Goal: Task Accomplishment & Management: Manage account settings

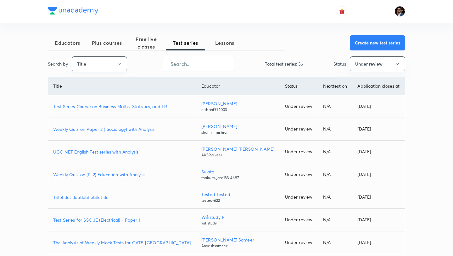
click at [117, 63] on icon "button" at bounding box center [119, 63] width 5 height 5
click at [103, 96] on span "Username" at bounding box center [99, 94] width 47 height 7
click at [178, 69] on input "text" at bounding box center [198, 64] width 71 height 16
paste input "unacademy-user-tz5h22dlveyh"
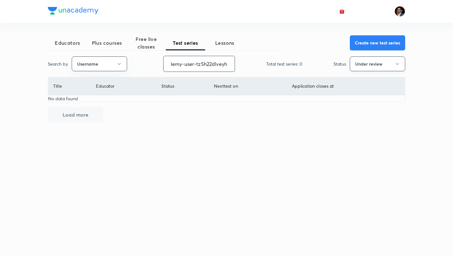
type input "unacademy-user-tz5h22dlveyh"
click at [367, 68] on button "Under review" at bounding box center [377, 63] width 55 height 15
click at [359, 116] on span "Live" at bounding box center [377, 118] width 47 height 7
drag, startPoint x: 172, startPoint y: 65, endPoint x: 154, endPoint y: 65, distance: 18.3
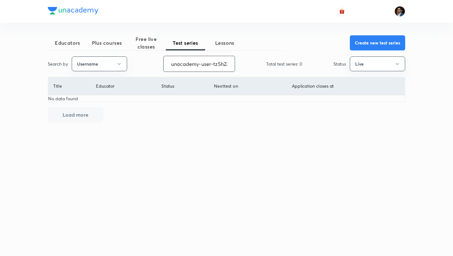
click at [154, 65] on div "Search by Username unacademy-user-tz5h22dlveyh ​ Total test series: 0 Status Li…" at bounding box center [227, 64] width 358 height 16
click at [111, 43] on span "Plus courses" at bounding box center [106, 43] width 39 height 8
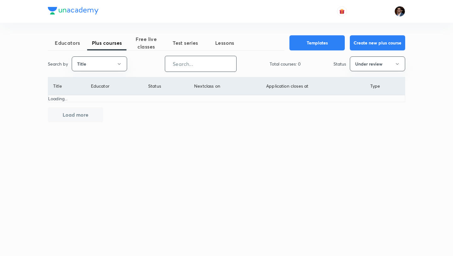
click at [192, 63] on input "text" at bounding box center [200, 64] width 71 height 16
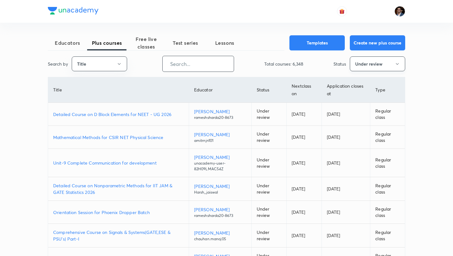
click at [366, 67] on button "Under review" at bounding box center [377, 63] width 55 height 15
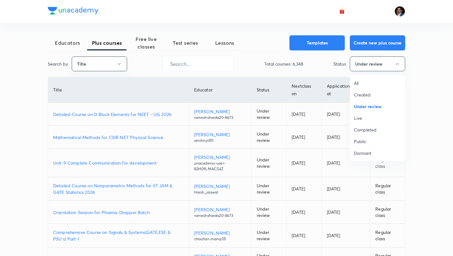
click at [363, 124] on li "Completed" at bounding box center [377, 130] width 55 height 12
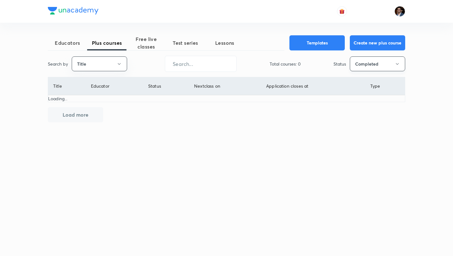
click at [380, 60] on button "Completed" at bounding box center [377, 63] width 55 height 15
click at [360, 120] on span "Live" at bounding box center [377, 118] width 47 height 7
click at [187, 68] on input "text" at bounding box center [200, 64] width 71 height 16
paste input "unacademy-user-tz5h22dlveyh"
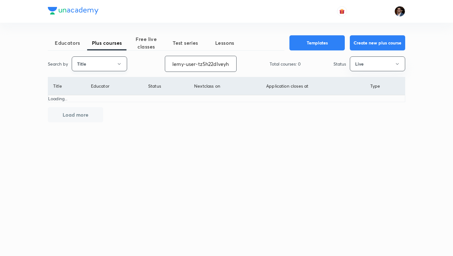
type input "unacademy-user-tz5h22dlveyh"
click at [117, 64] on icon "button" at bounding box center [119, 63] width 5 height 5
click at [106, 93] on span "Username" at bounding box center [99, 94] width 47 height 7
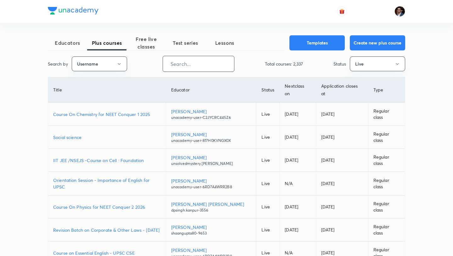
click at [186, 63] on input "text" at bounding box center [198, 64] width 71 height 16
paste input "unacademy-user-tz5h22dlveyh"
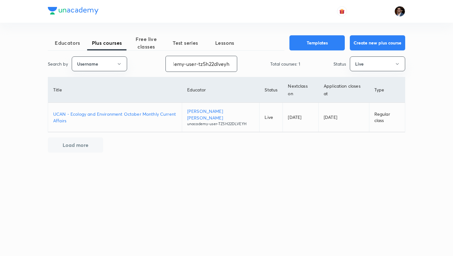
type input "unacademy-user-tz5h22dlveyh"
click at [162, 114] on p "UCAN - Ecology and Environment October Monthly Current Affairs" at bounding box center [115, 116] width 124 height 13
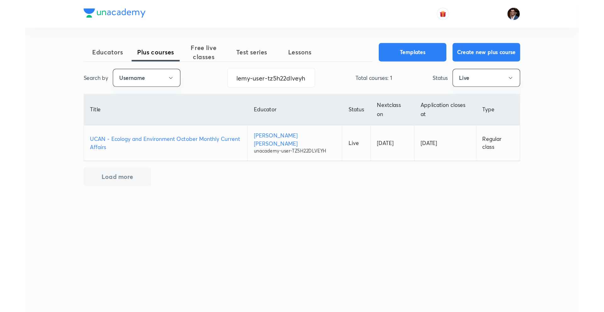
scroll to position [0, 0]
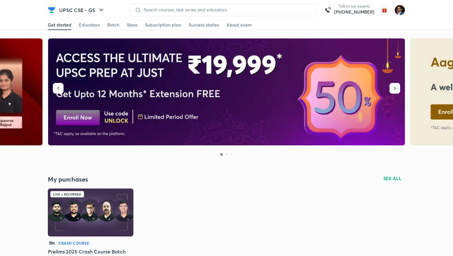
click at [395, 91] on icon "button" at bounding box center [395, 88] width 6 height 6
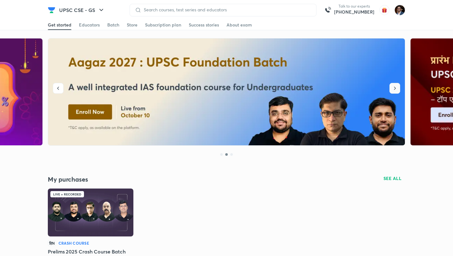
click at [395, 91] on icon "button" at bounding box center [395, 88] width 6 height 6
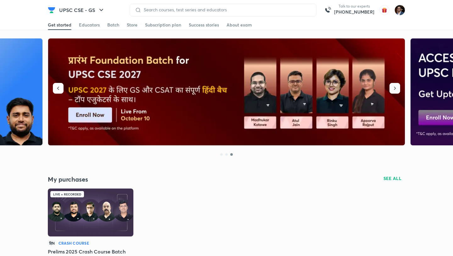
click at [395, 91] on icon "button" at bounding box center [395, 88] width 6 height 6
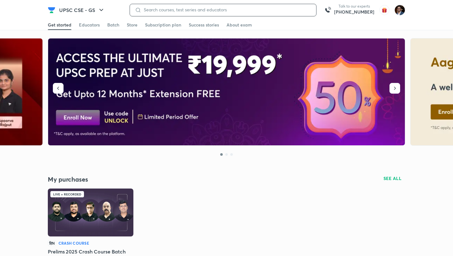
click at [206, 10] on input at bounding box center [226, 9] width 170 height 5
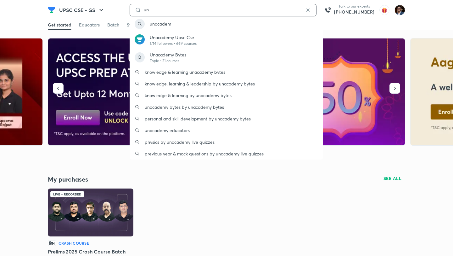
type input "u"
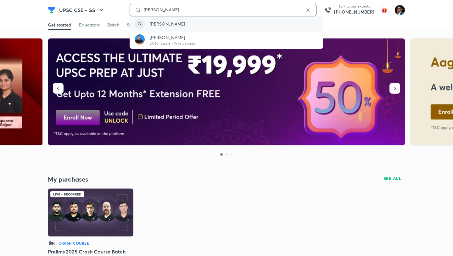
type input "mukesh jha"
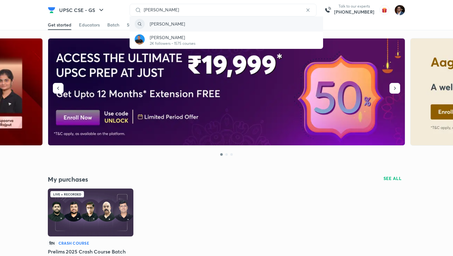
click at [185, 26] on div "mukesh jha" at bounding box center [227, 23] width 194 height 15
click at [176, 26] on div "mukesh jha" at bounding box center [227, 23] width 194 height 15
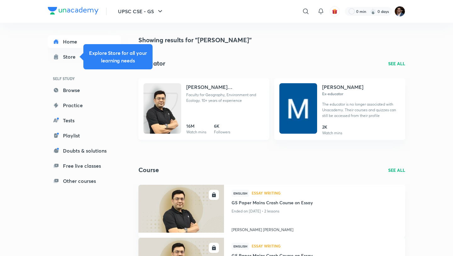
click at [206, 107] on div "Mukesh Kumar Jha Faculty for Geography, Environment and Ecology. 10+ years of e…" at bounding box center [225, 95] width 78 height 25
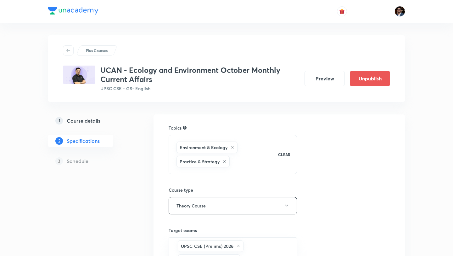
click at [93, 121] on h5 "Course details" at bounding box center [84, 121] width 34 height 8
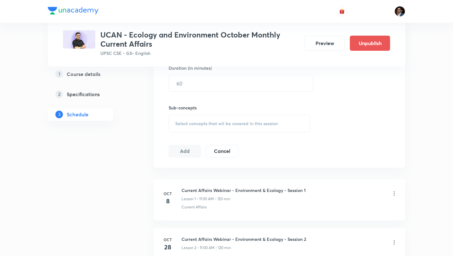
scroll to position [318, 0]
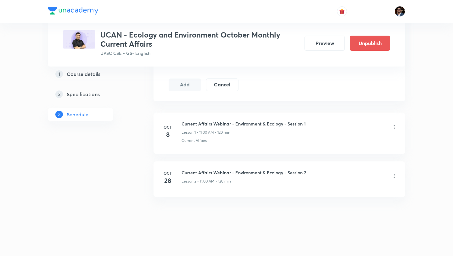
click at [395, 127] on icon at bounding box center [394, 127] width 6 height 6
click at [367, 140] on li "Edit" at bounding box center [362, 143] width 69 height 12
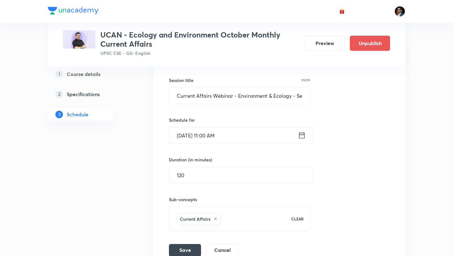
scroll to position [135, 0]
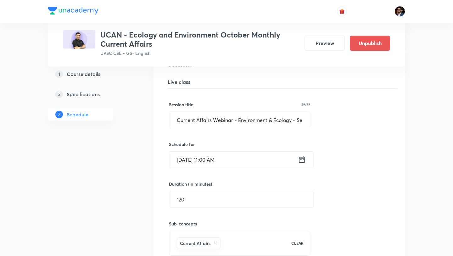
click at [214, 163] on input "Oct 8, 2025, 11:00 AM" at bounding box center [233, 159] width 129 height 16
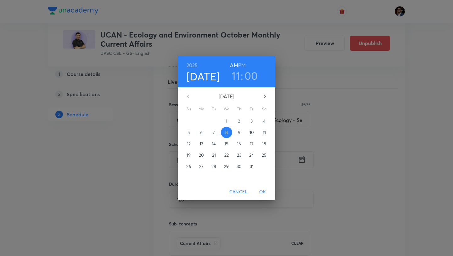
click at [240, 76] on h3 "11" at bounding box center [236, 75] width 8 height 13
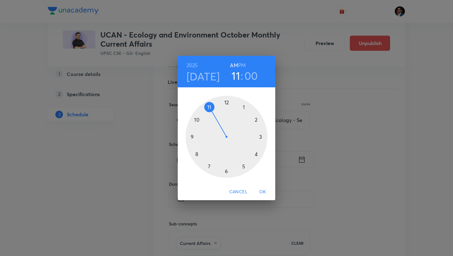
click at [256, 121] on div at bounding box center [227, 137] width 82 height 82
click at [241, 67] on h6 "PM" at bounding box center [242, 65] width 8 height 9
click at [264, 192] on span "OK" at bounding box center [262, 192] width 15 height 8
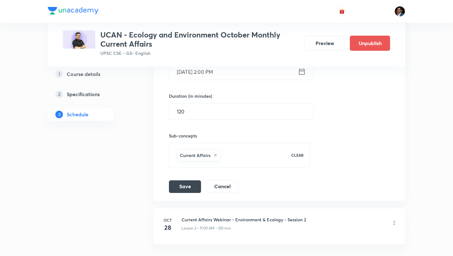
scroll to position [225, 0]
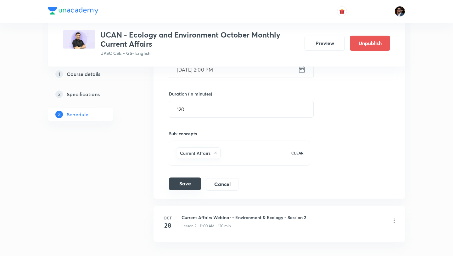
click at [190, 189] on button "Save" at bounding box center [185, 183] width 32 height 13
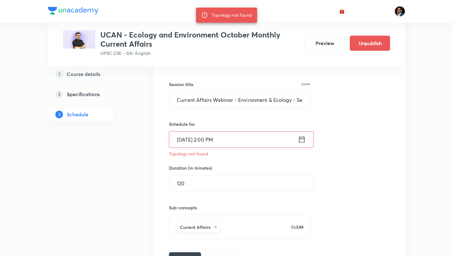
scroll to position [150, 0]
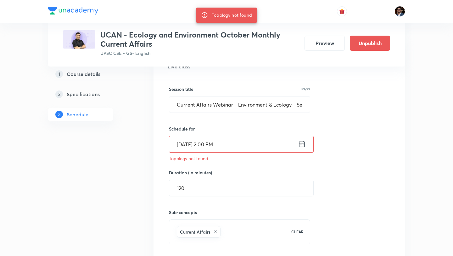
click at [233, 146] on input "Oct 8, 2025, 2:00 PM" at bounding box center [233, 144] width 129 height 16
click at [230, 144] on input "Oct 8, 2025, 2:00 PM" at bounding box center [233, 144] width 129 height 16
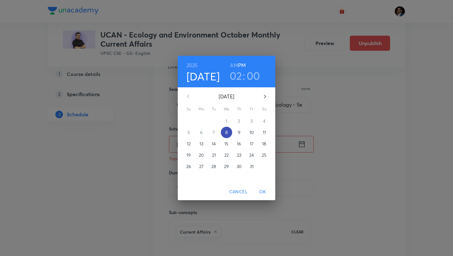
click at [227, 134] on p "8" at bounding box center [226, 132] width 3 height 6
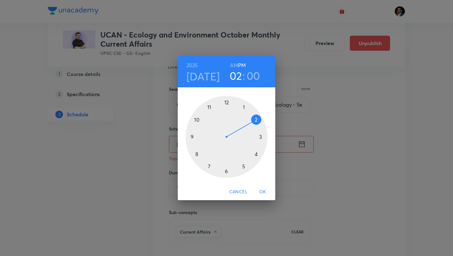
click at [242, 65] on h6 "PM" at bounding box center [242, 65] width 8 height 9
click at [256, 123] on div at bounding box center [227, 137] width 82 height 82
click at [263, 190] on span "OK" at bounding box center [262, 192] width 15 height 8
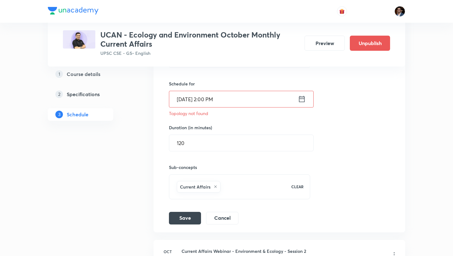
scroll to position [197, 0]
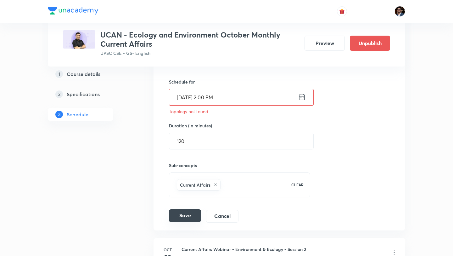
click at [195, 215] on button "Save" at bounding box center [185, 215] width 32 height 13
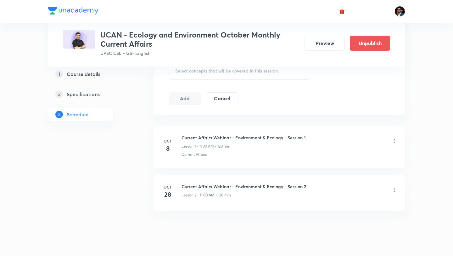
scroll to position [318, 0]
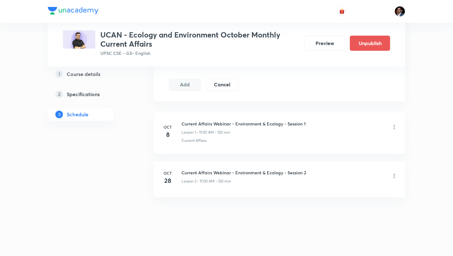
click at [394, 127] on icon at bounding box center [394, 127] width 1 height 4
click at [361, 143] on li "Edit" at bounding box center [362, 143] width 69 height 12
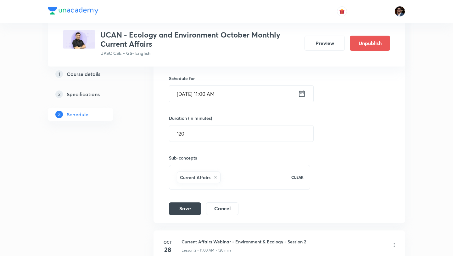
scroll to position [190, 0]
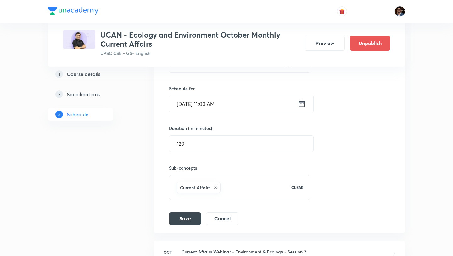
click at [246, 104] on input "[DATE] 11:00 AM" at bounding box center [233, 104] width 129 height 16
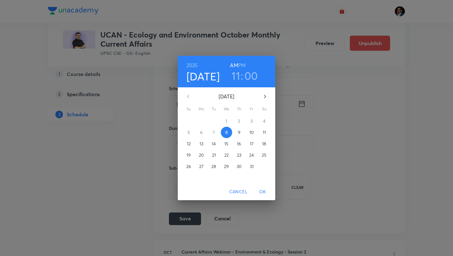
click at [237, 76] on h3 "11" at bounding box center [236, 75] width 8 height 13
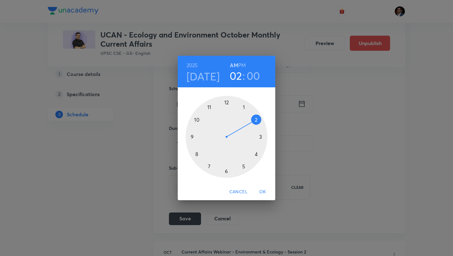
drag, startPoint x: 211, startPoint y: 107, endPoint x: 253, endPoint y: 120, distance: 44.4
click at [253, 120] on div at bounding box center [227, 137] width 82 height 82
click at [245, 66] on h6 "PM" at bounding box center [242, 65] width 8 height 9
click at [263, 192] on span "OK" at bounding box center [262, 192] width 15 height 8
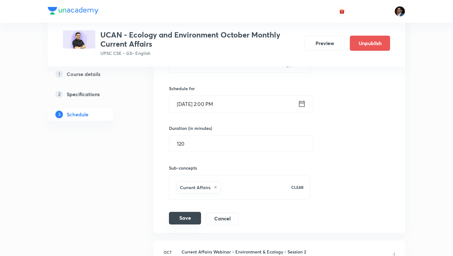
click at [190, 216] on button "Save" at bounding box center [185, 218] width 32 height 13
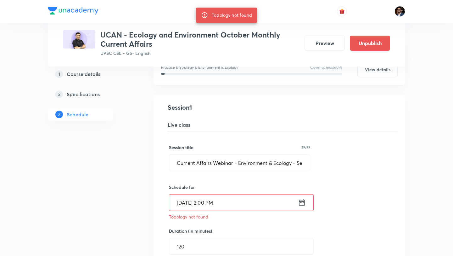
scroll to position [91, 0]
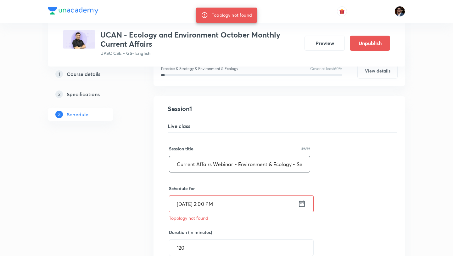
click at [212, 167] on input "Current Affairs Webinar - Environment & Ecology - Session 1" at bounding box center [239, 164] width 141 height 16
click at [199, 165] on input "Current Affairs Webinar - Environment & Ecology - Session 1" at bounding box center [239, 164] width 141 height 16
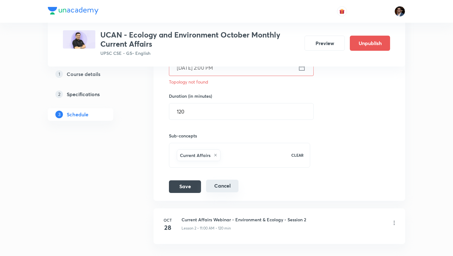
click at [227, 183] on button "Cancel" at bounding box center [222, 185] width 32 height 13
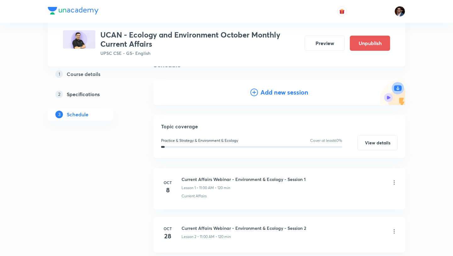
scroll to position [55, 0]
click at [245, 94] on div "Add new session" at bounding box center [280, 91] width 252 height 25
click at [254, 91] on icon at bounding box center [255, 92] width 8 height 8
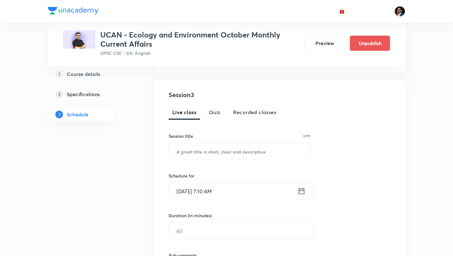
scroll to position [104, 0]
click at [197, 151] on input "text" at bounding box center [239, 151] width 141 height 16
paste input "Current Affairs Webinar - Environment & Ecology - Session 1"
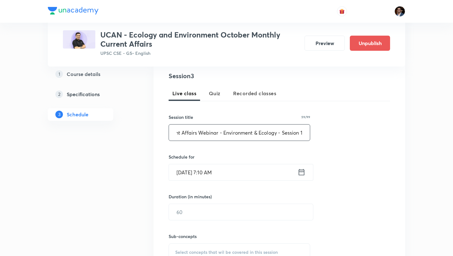
scroll to position [135, 0]
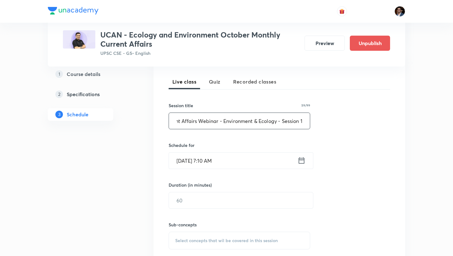
type input "Current Affairs Webinar - Environment & Ecology - Session 1"
click at [233, 161] on input "Oct 8, 2025, 7:10 AM" at bounding box center [233, 160] width 129 height 16
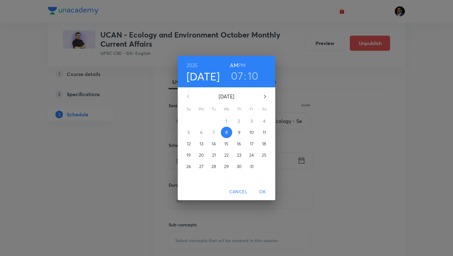
click at [244, 65] on h6 "PM" at bounding box center [242, 65] width 8 height 9
click at [241, 78] on h3 "07" at bounding box center [237, 75] width 12 height 13
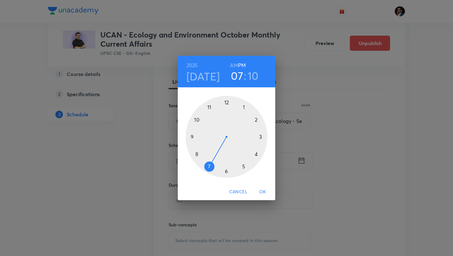
click at [257, 120] on div at bounding box center [227, 137] width 82 height 82
drag, startPoint x: 257, startPoint y: 115, endPoint x: 226, endPoint y: 100, distance: 34.5
click at [226, 100] on div at bounding box center [227, 137] width 82 height 82
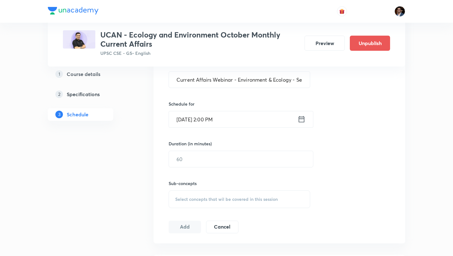
scroll to position [175, 0]
click at [213, 160] on input "text" at bounding box center [241, 159] width 144 height 16
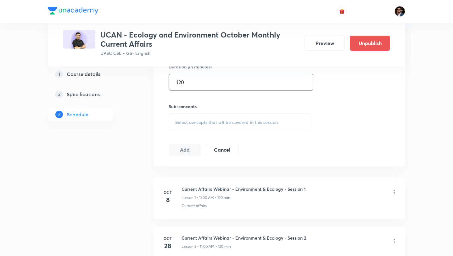
scroll to position [267, 0]
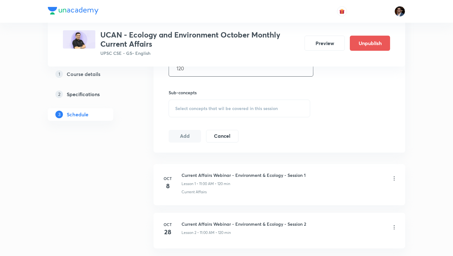
type input "120"
click at [196, 106] on span "Select concepts that wil be covered in this session" at bounding box center [226, 108] width 103 height 5
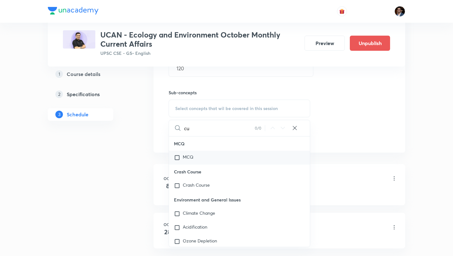
type input "c"
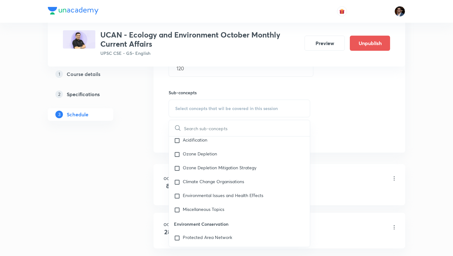
scroll to position [124, 0]
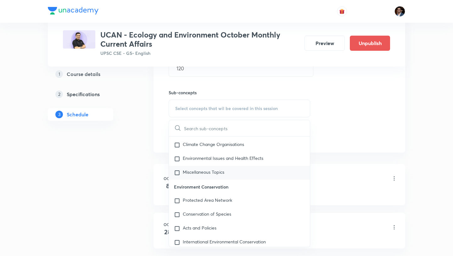
click at [217, 175] on div "Miscellaneous Topics" at bounding box center [239, 173] width 141 height 14
checkbox input "true"
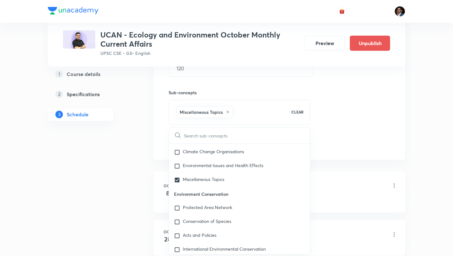
click at [319, 130] on div "Session 3 Live class Quiz Recorded classes Session title 59/99 Current Affairs …" at bounding box center [280, 39] width 222 height 222
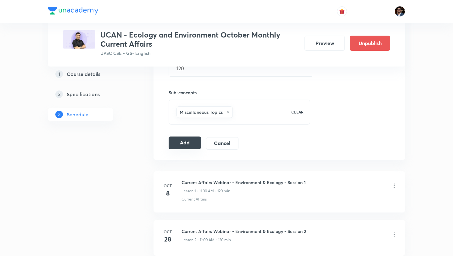
click at [191, 144] on button "Add" at bounding box center [185, 142] width 32 height 13
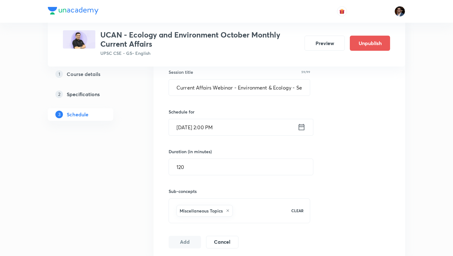
scroll to position [168, 0]
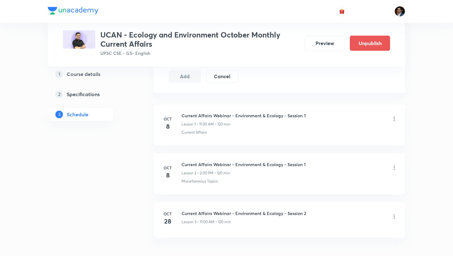
scroll to position [305, 0]
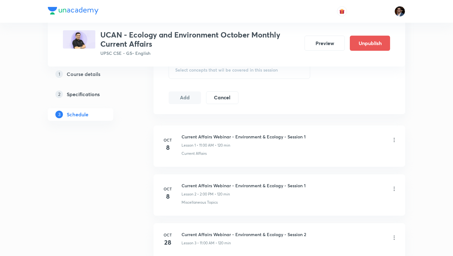
click at [395, 140] on icon at bounding box center [394, 140] width 6 height 6
click at [354, 170] on li "Delete" at bounding box center [362, 167] width 69 height 12
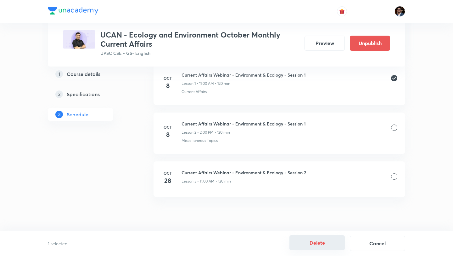
click at [322, 244] on button "Delete" at bounding box center [317, 242] width 55 height 15
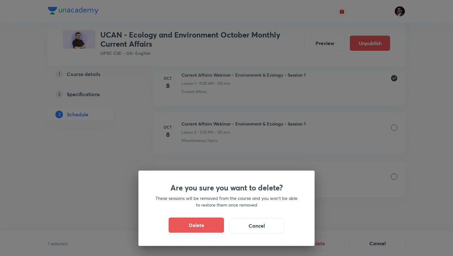
click at [216, 226] on button "Delete" at bounding box center [196, 224] width 55 height 15
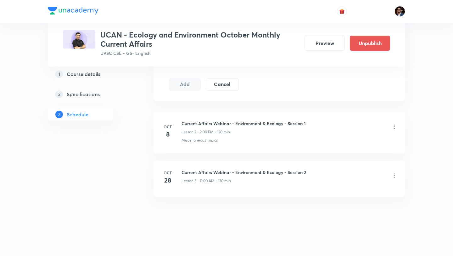
scroll to position [318, 0]
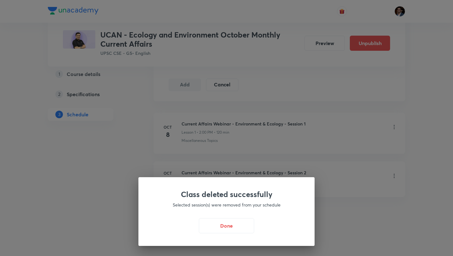
click at [216, 226] on button "Done" at bounding box center [226, 225] width 55 height 15
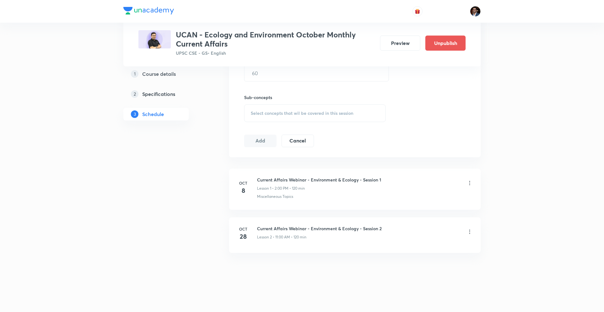
scroll to position [261, 0]
